Goal: Complete application form

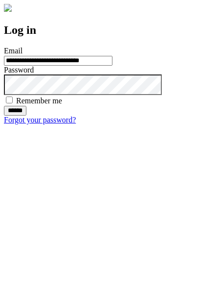
type input "**********"
click at [26, 116] on input "******" at bounding box center [15, 111] width 23 height 10
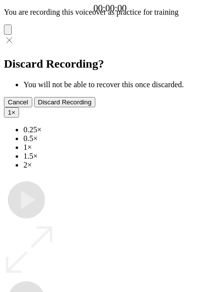
type input "**********"
